Goal: Task Accomplishment & Management: Use online tool/utility

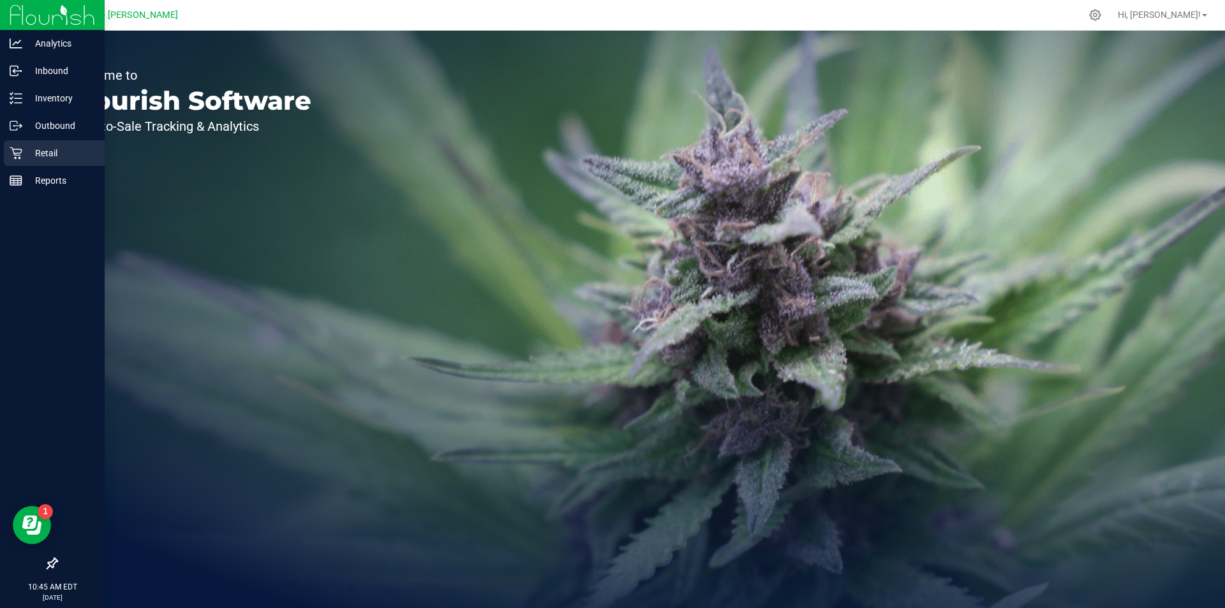
click at [36, 154] on p "Retail" at bounding box center [60, 152] width 77 height 15
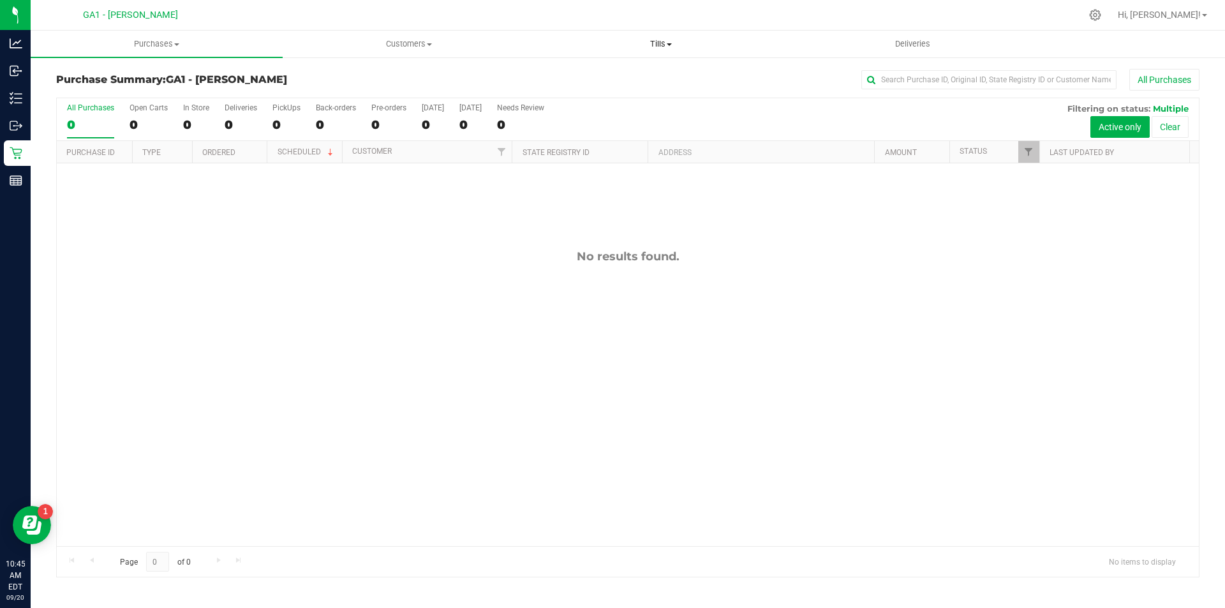
click at [654, 43] on span "Tills" at bounding box center [660, 43] width 251 height 11
click at [602, 71] on span "Manage tills" at bounding box center [577, 76] width 86 height 11
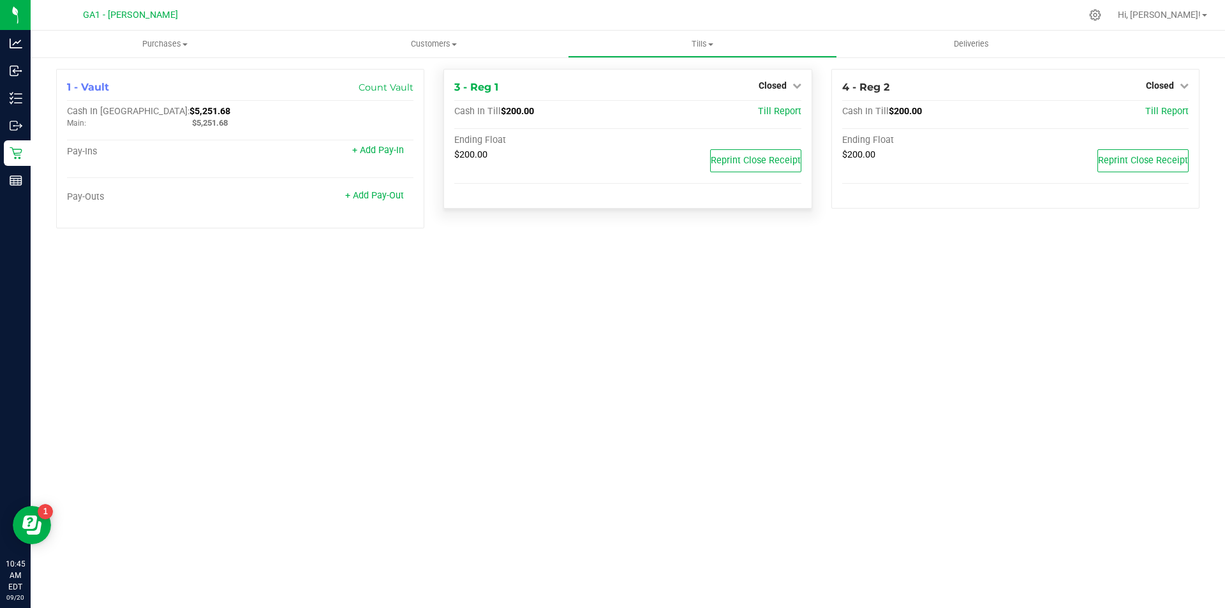
click at [787, 92] on div "Closed" at bounding box center [779, 85] width 43 height 15
click at [787, 87] on link "Closed" at bounding box center [779, 85] width 43 height 10
click at [776, 108] on link "Open Till" at bounding box center [772, 112] width 34 height 10
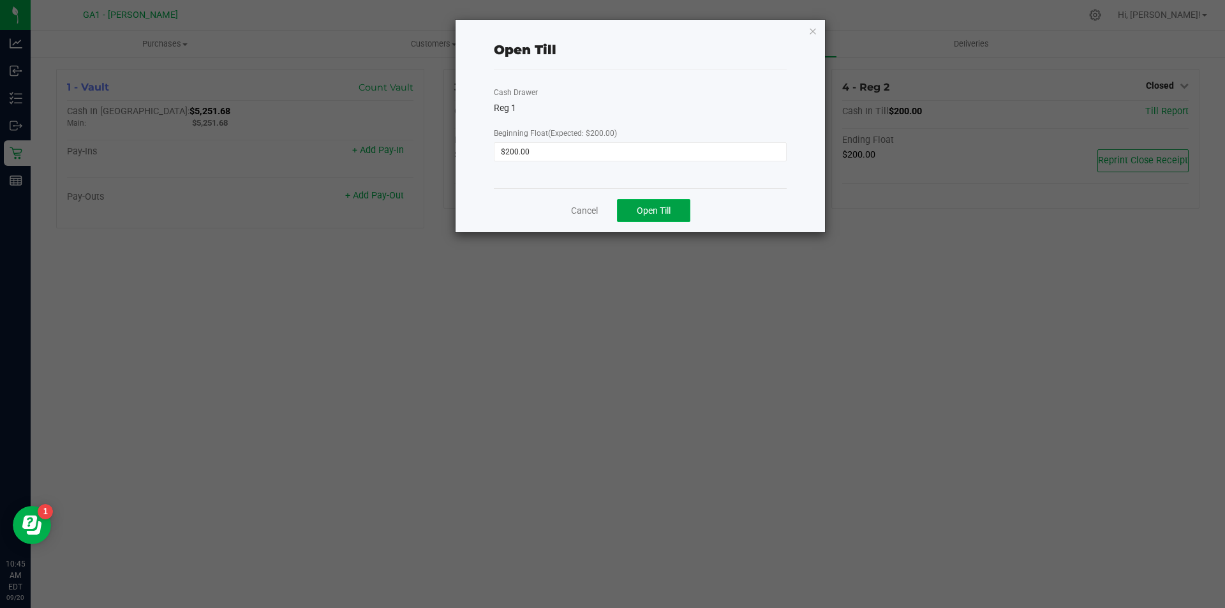
click at [649, 201] on button "Open Till" at bounding box center [653, 210] width 73 height 23
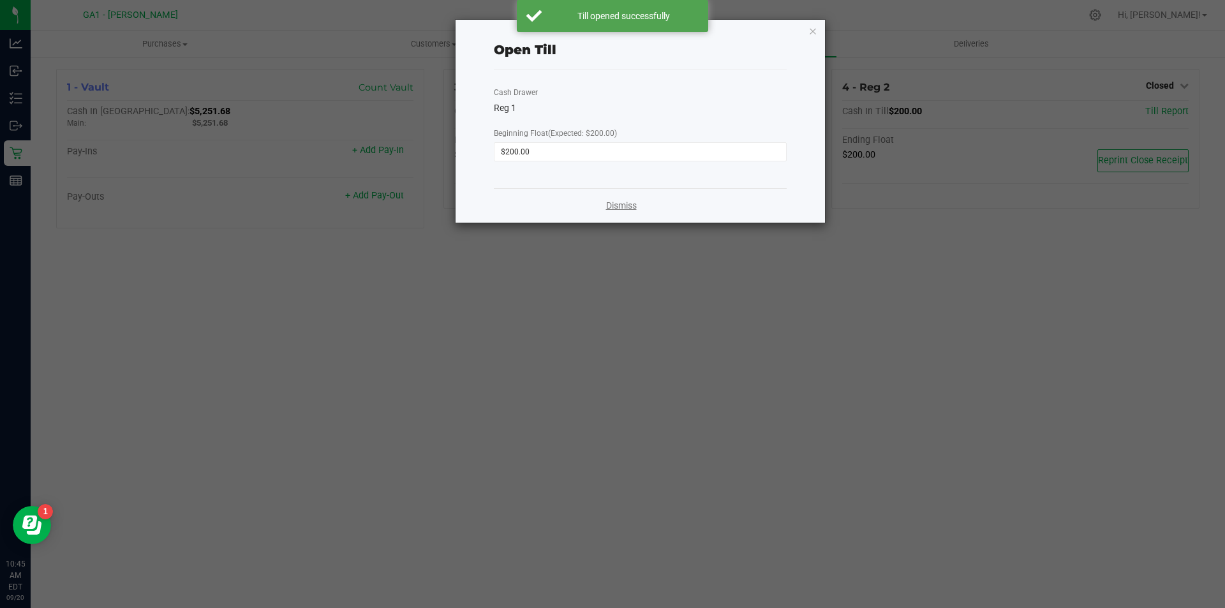
click at [622, 198] on div "Dismiss" at bounding box center [640, 205] width 293 height 34
click at [624, 203] on link "Dismiss" at bounding box center [621, 205] width 31 height 13
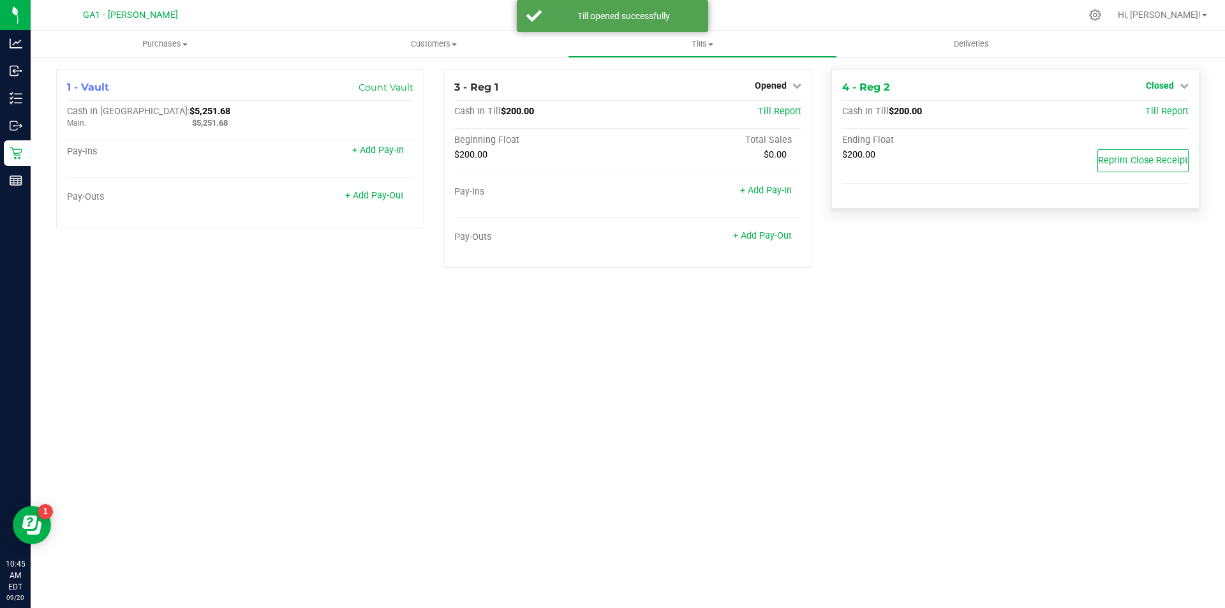
click at [1179, 85] on icon at bounding box center [1183, 85] width 9 height 9
click at [1160, 107] on link "Open Till" at bounding box center [1159, 112] width 34 height 10
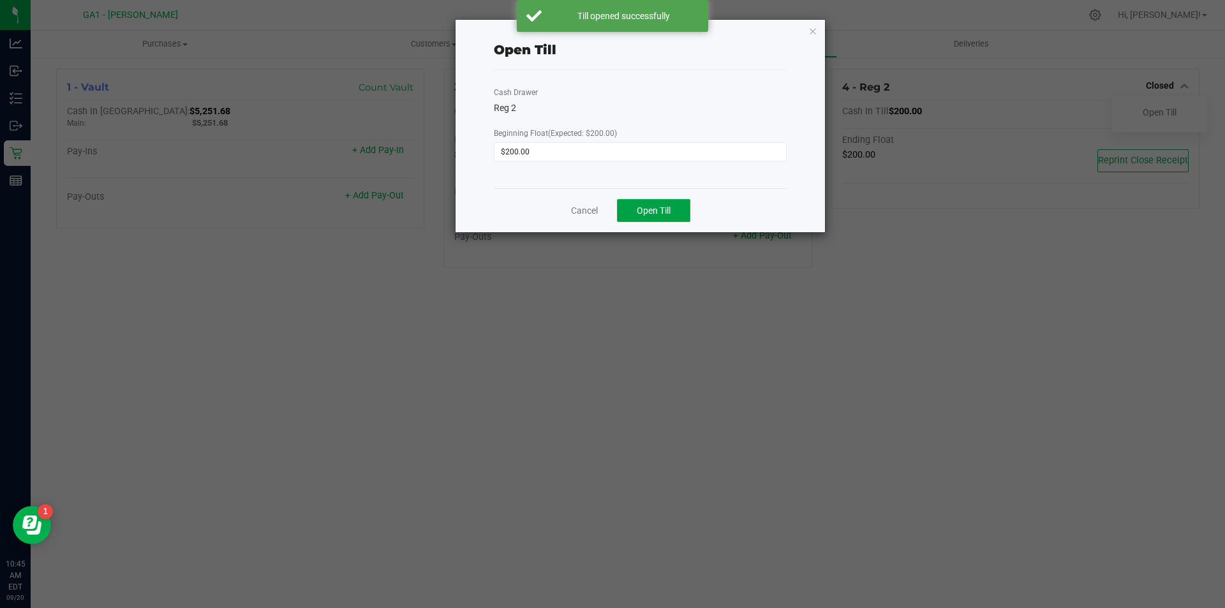
click at [687, 207] on button "Open Till" at bounding box center [653, 210] width 73 height 23
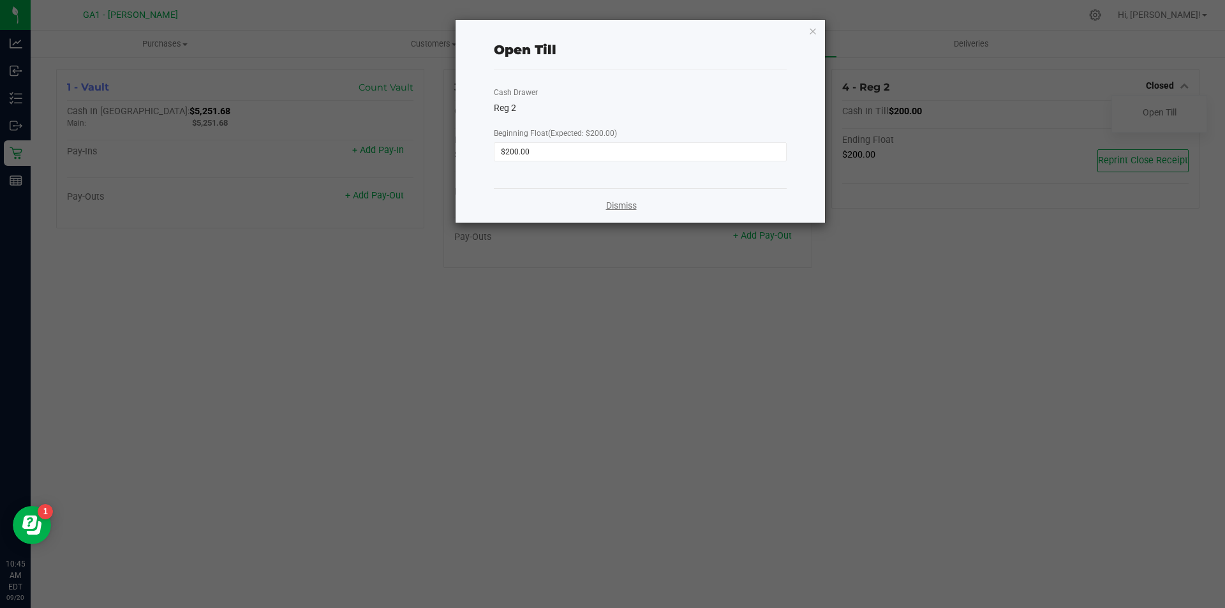
click at [631, 199] on link "Dismiss" at bounding box center [621, 205] width 31 height 13
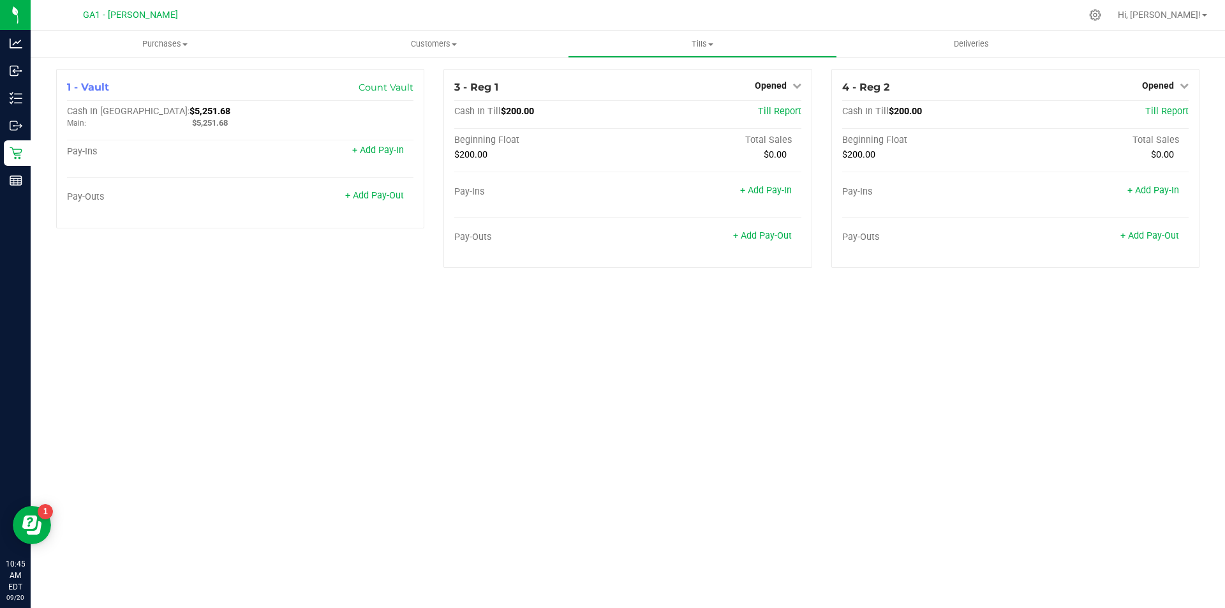
drag, startPoint x: 842, startPoint y: 324, endPoint x: 853, endPoint y: 318, distance: 12.8
click at [853, 318] on div "Purchases Summary of purchases Fulfillment All purchases Customers All customer…" at bounding box center [628, 319] width 1194 height 577
